Goal: Transaction & Acquisition: Purchase product/service

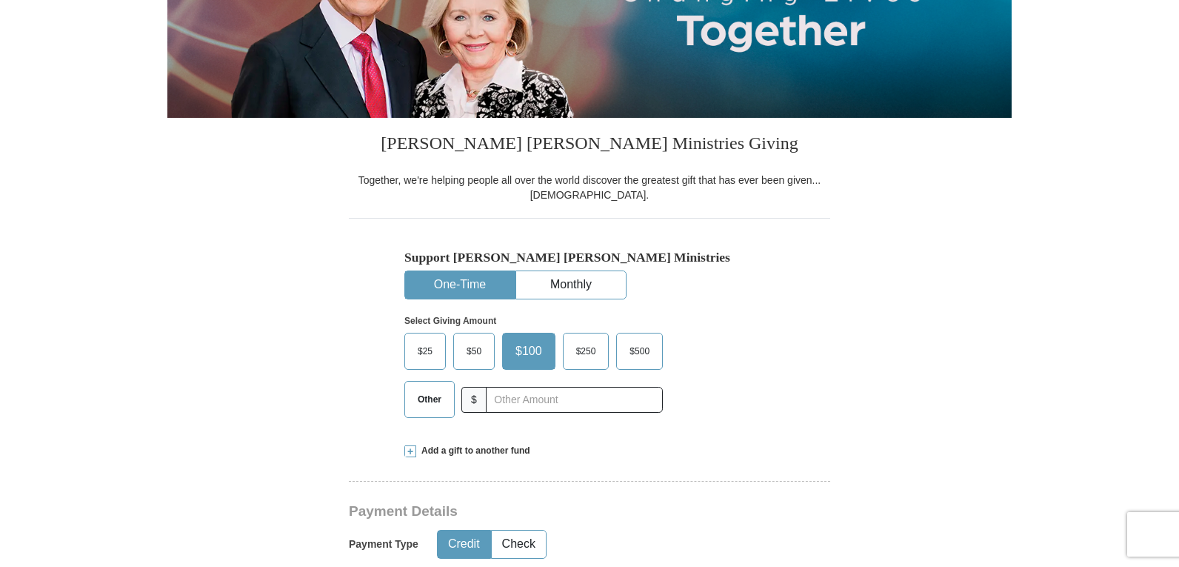
scroll to position [296, 0]
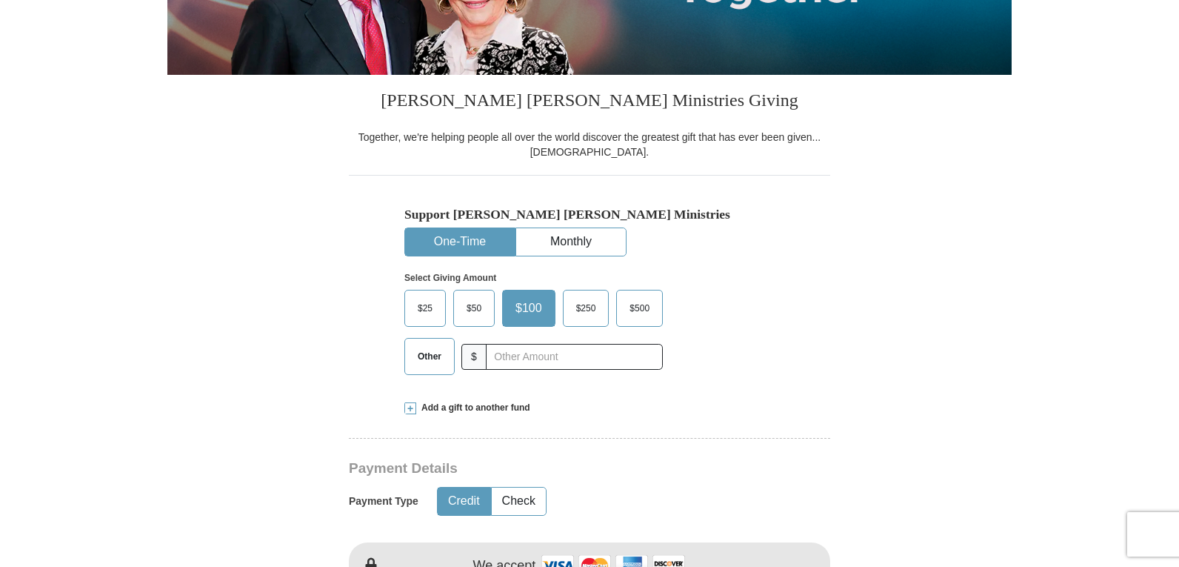
click at [446, 407] on span "Add a gift to another fund" at bounding box center [473, 408] width 114 height 13
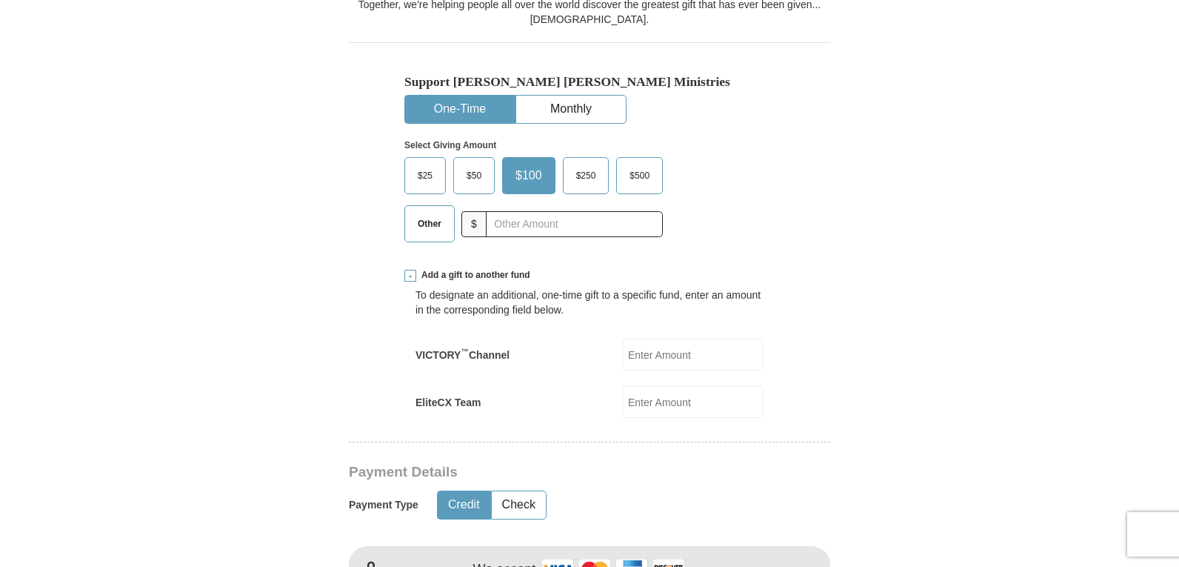
scroll to position [444, 0]
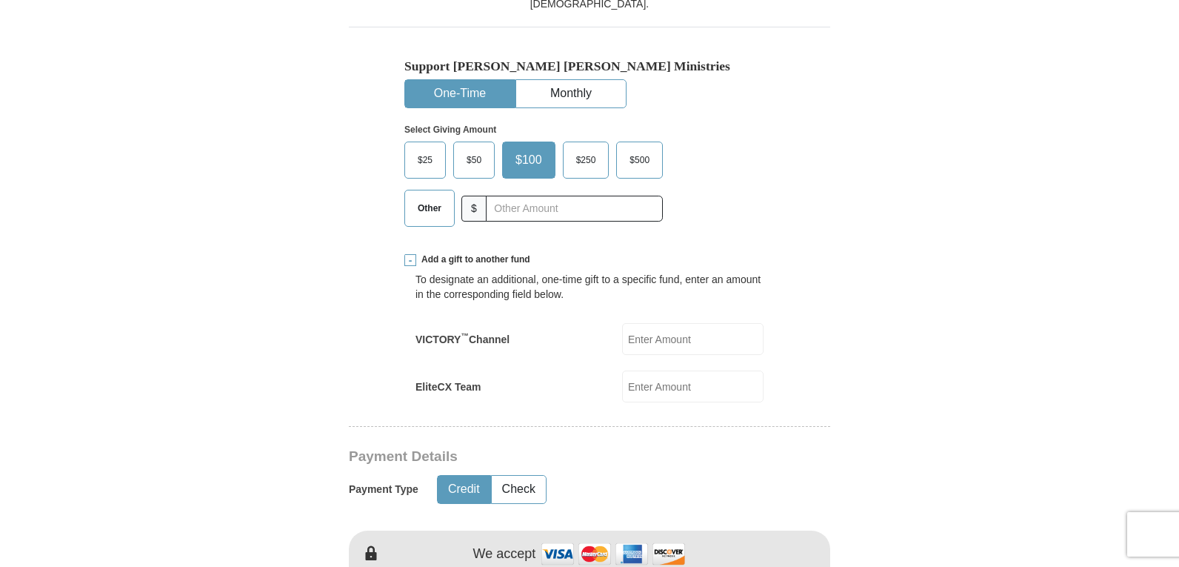
click at [424, 206] on span "Other" at bounding box center [429, 208] width 39 height 22
click at [0, 0] on input "Other" at bounding box center [0, 0] width 0 height 0
click at [633, 391] on input "EliteCX Team" at bounding box center [692, 386] width 141 height 32
type input "25.00"
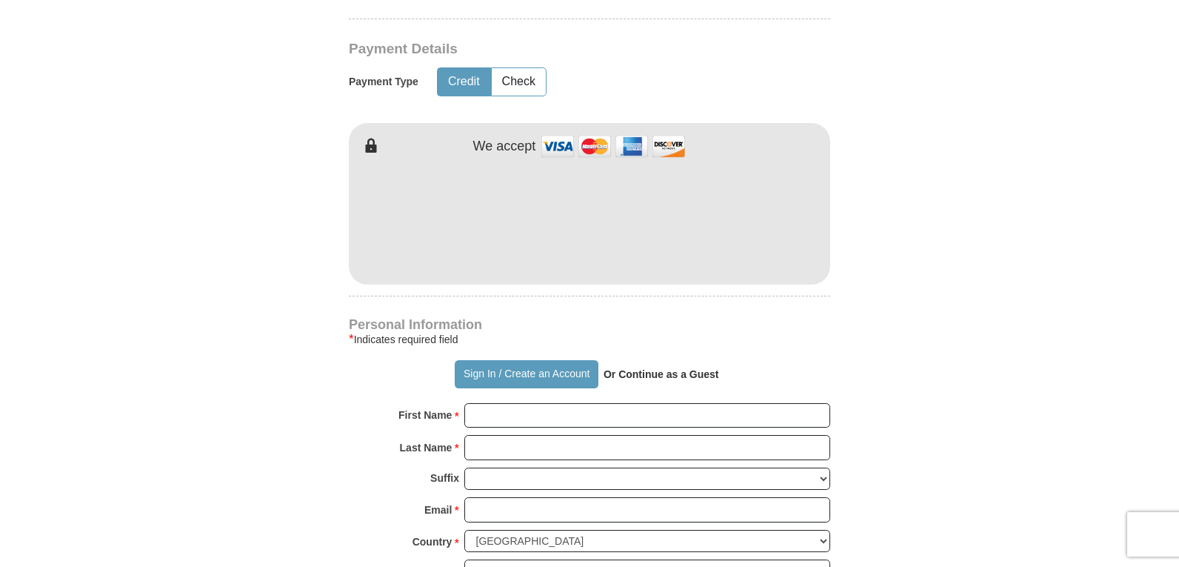
scroll to position [963, 0]
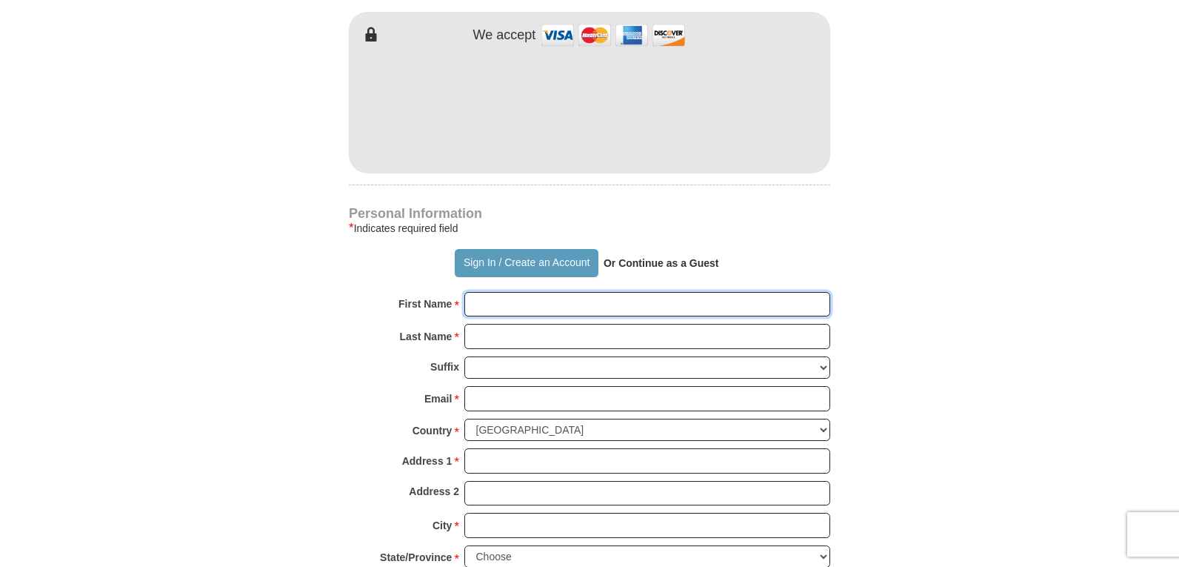
click at [524, 308] on input "First Name *" at bounding box center [647, 304] width 366 height 25
type input "[PERSON_NAME]"
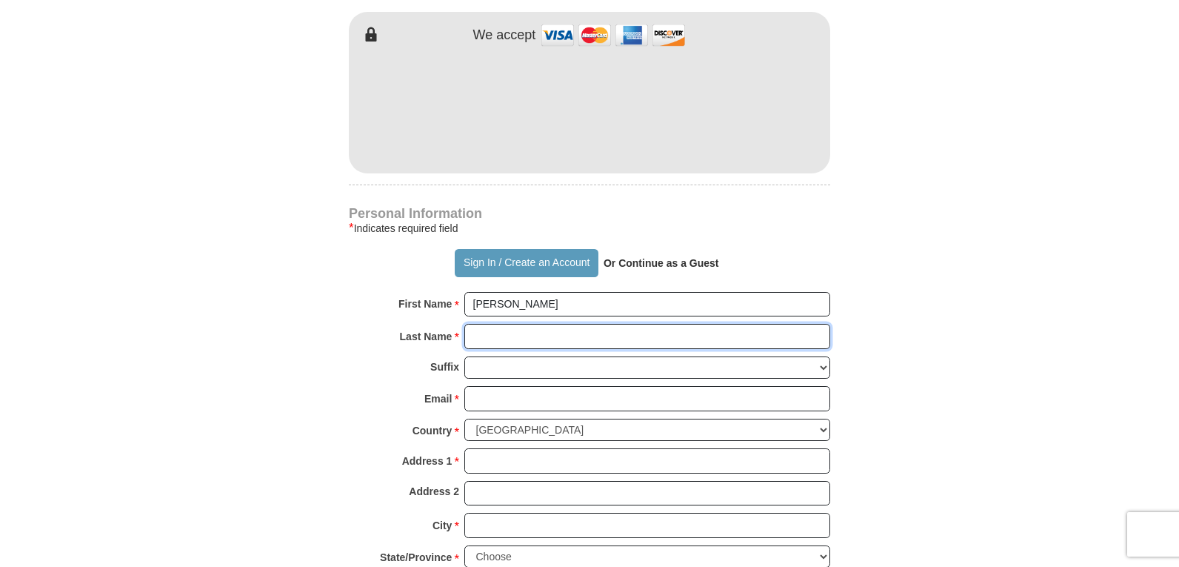
click at [534, 345] on input "Last Name *" at bounding box center [647, 336] width 366 height 25
type input "[PERSON_NAME]"
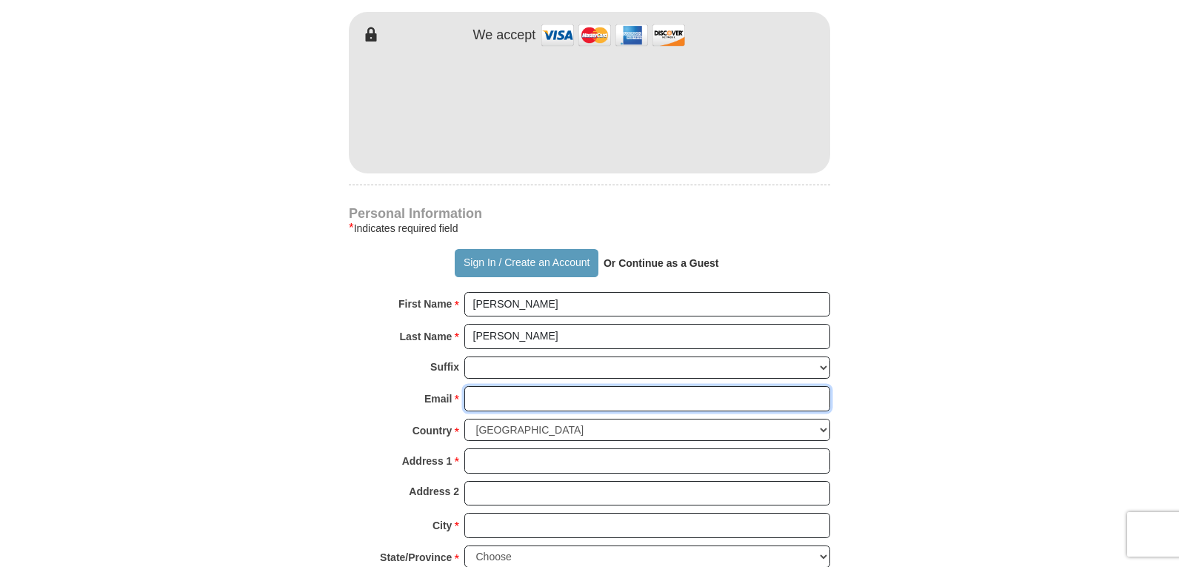
click at [527, 393] on input "Email *" at bounding box center [647, 398] width 366 height 25
type input "[EMAIL_ADDRESS][DOMAIN_NAME]"
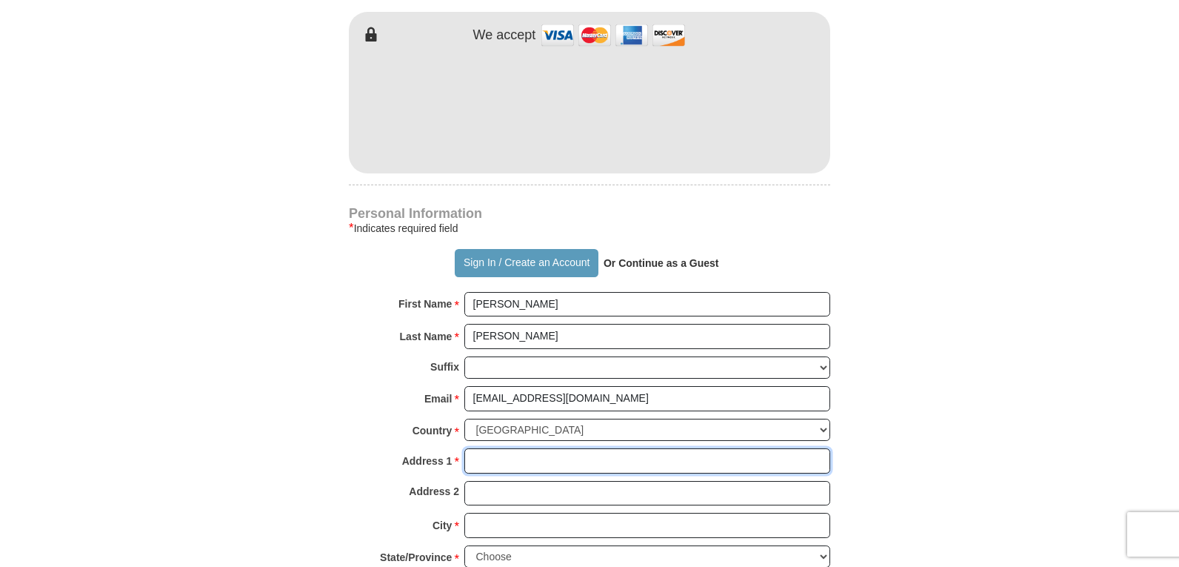
type input "[STREET_ADDRESS][PERSON_NAME]"
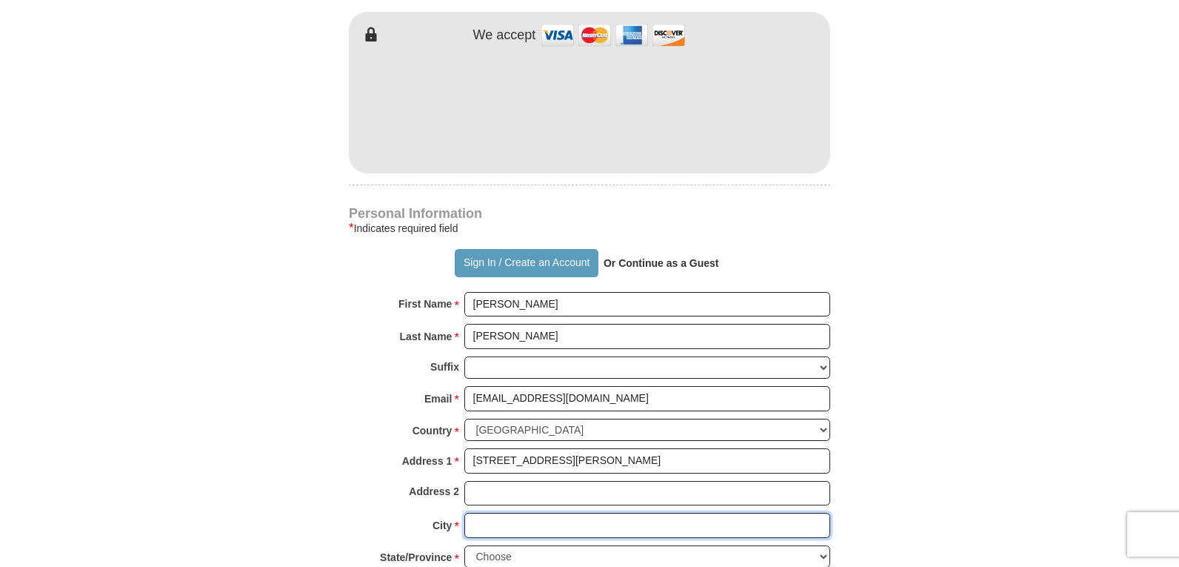
type input "Lehigh Acres"
select select "FL"
type input "33971"
type input "2395959734"
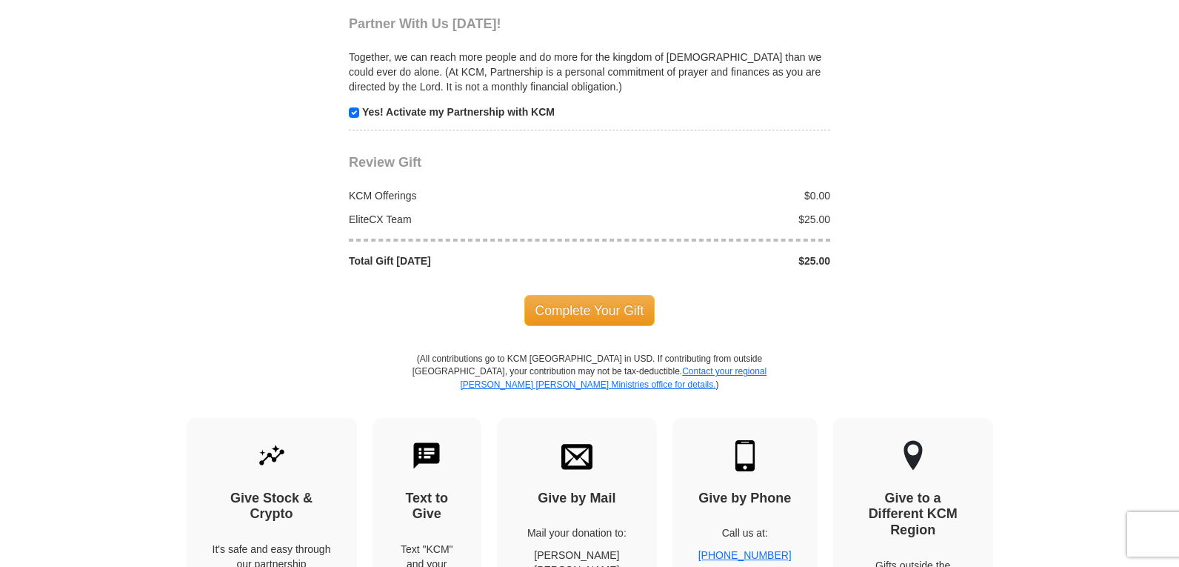
scroll to position [1630, 0]
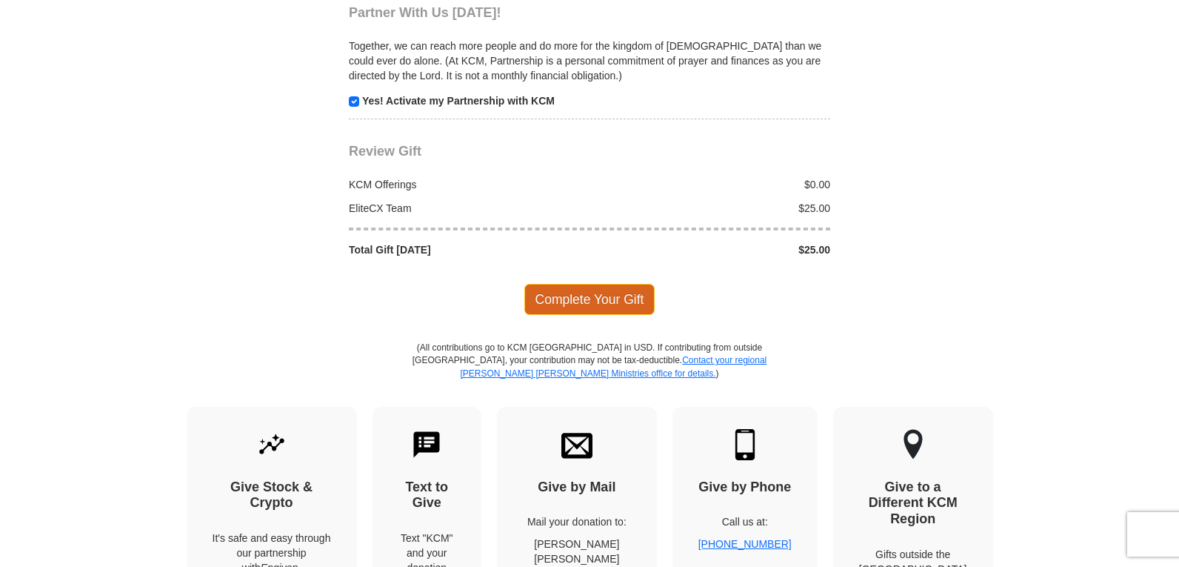
click at [590, 302] on span "Complete Your Gift" at bounding box center [589, 299] width 131 height 31
